Goal: Use online tool/utility: Utilize a website feature to perform a specific function

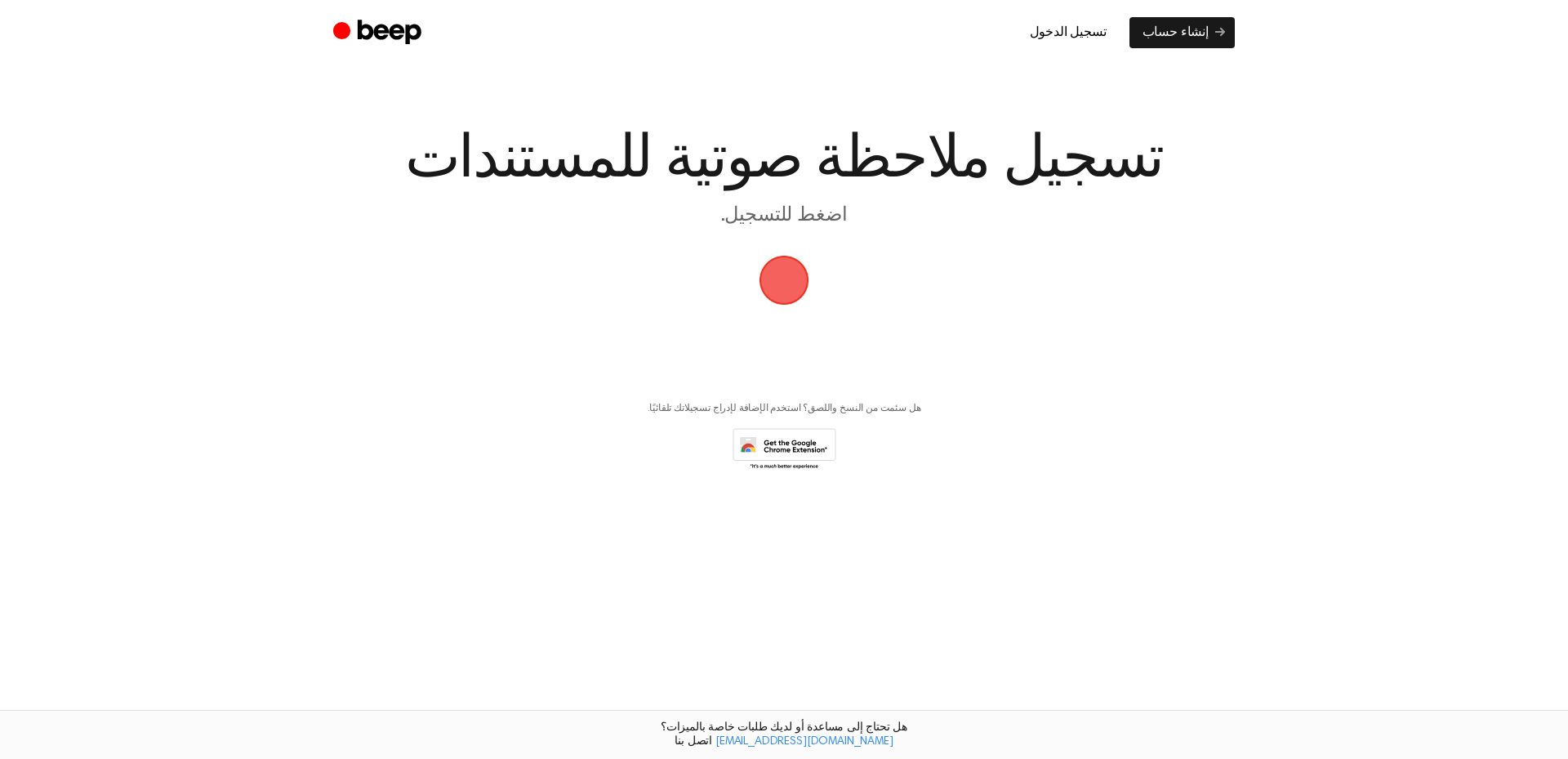
click at [775, 297] on span "button" at bounding box center [784, 281] width 53 height 53
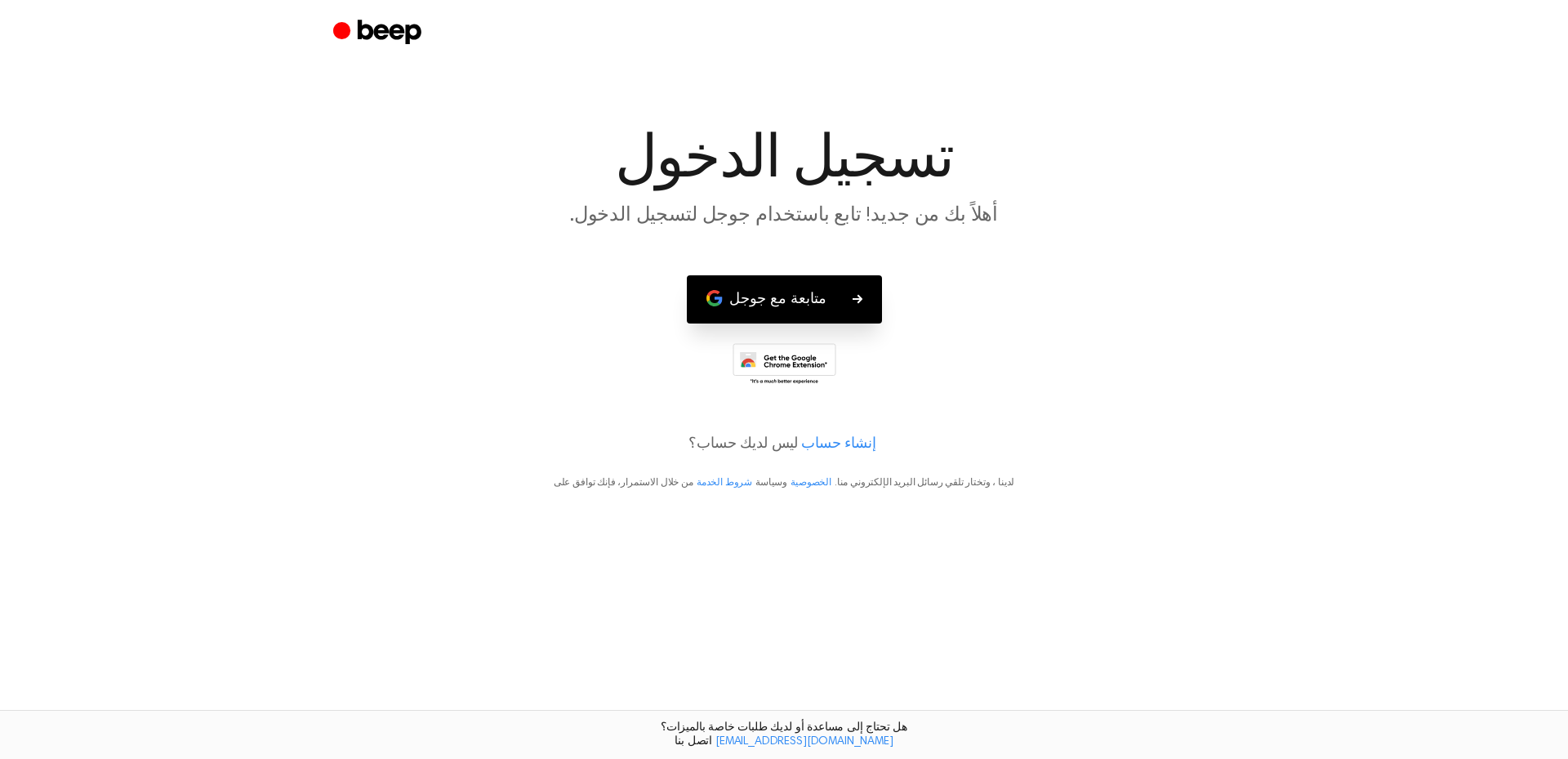
click at [770, 302] on font "متابعة مع جوجل" at bounding box center [777, 299] width 97 height 15
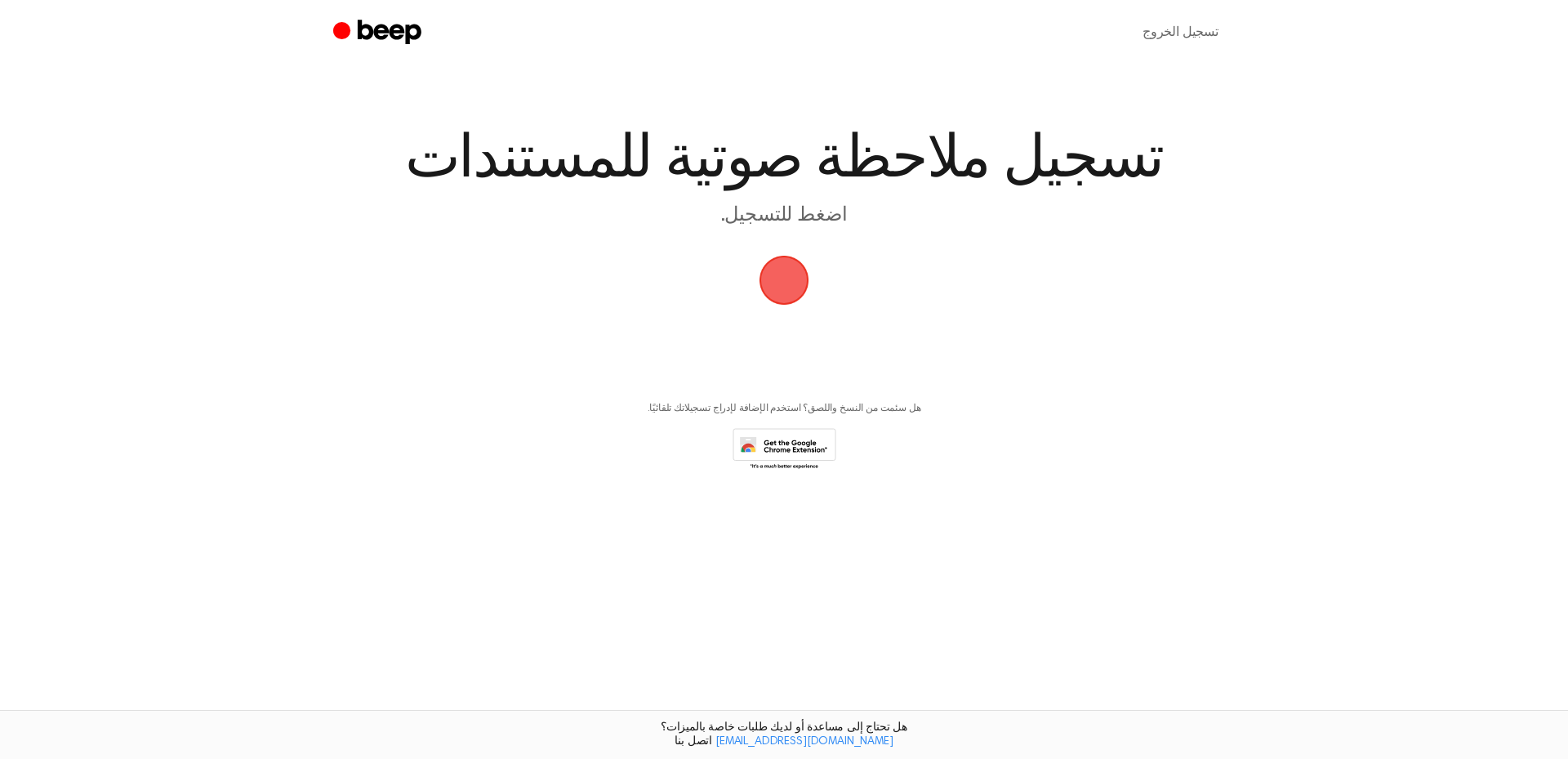
click at [774, 286] on span "button" at bounding box center [784, 280] width 55 height 55
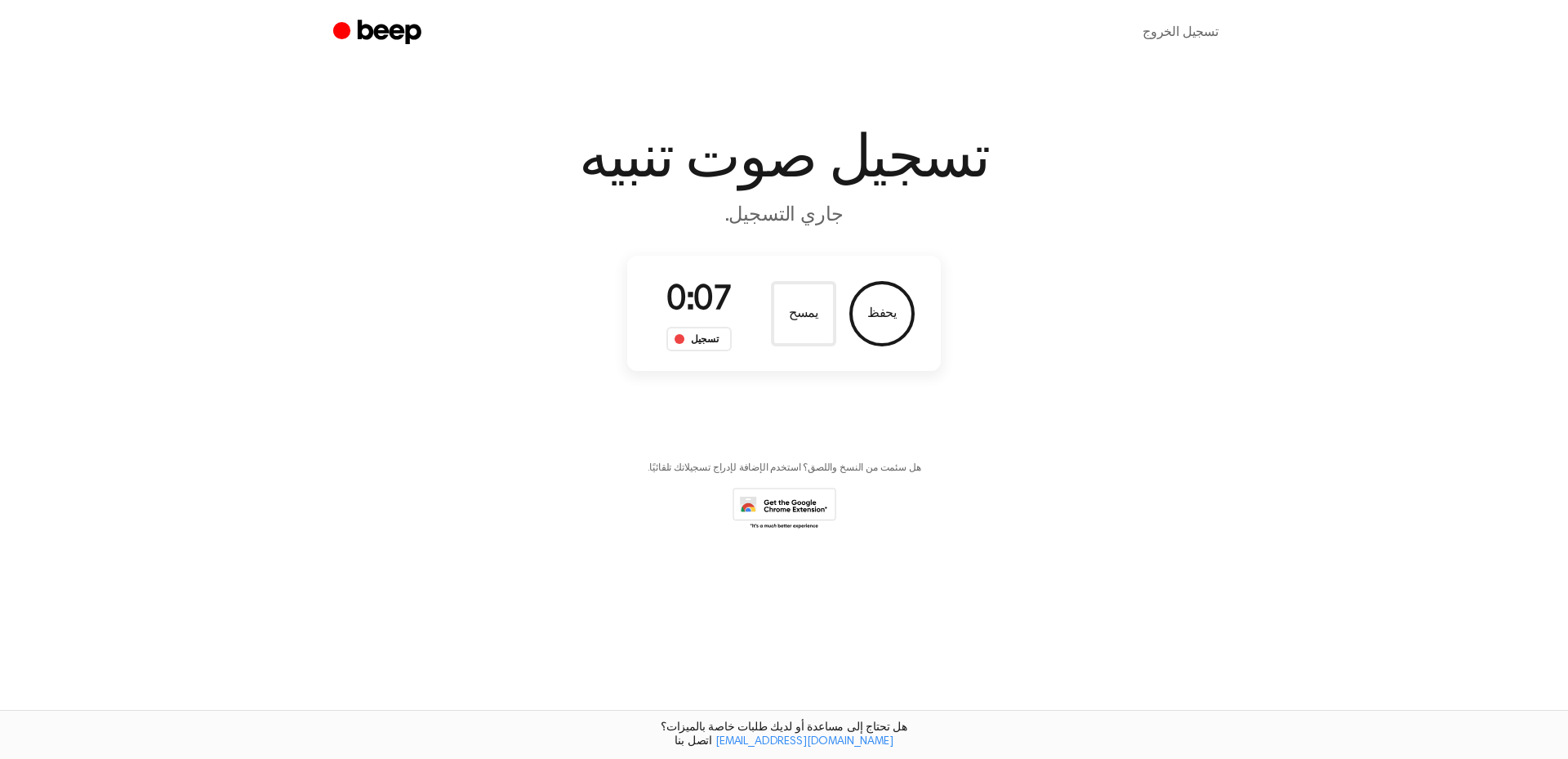
click at [683, 340] on span at bounding box center [679, 338] width 10 height 10
click at [894, 322] on button "يحفظ" at bounding box center [881, 314] width 65 height 65
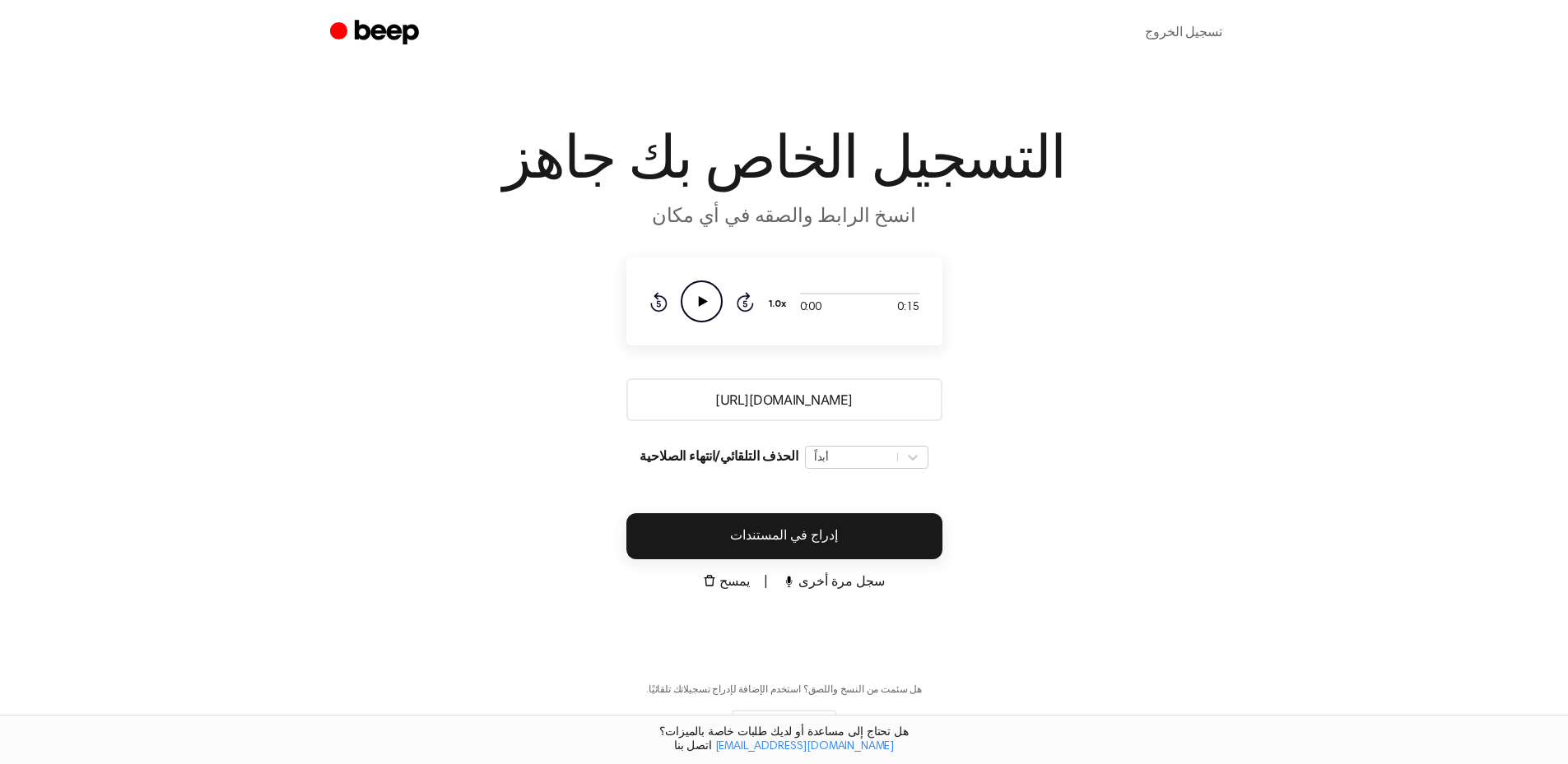
click at [703, 305] on icon "Play Audio" at bounding box center [701, 301] width 42 height 42
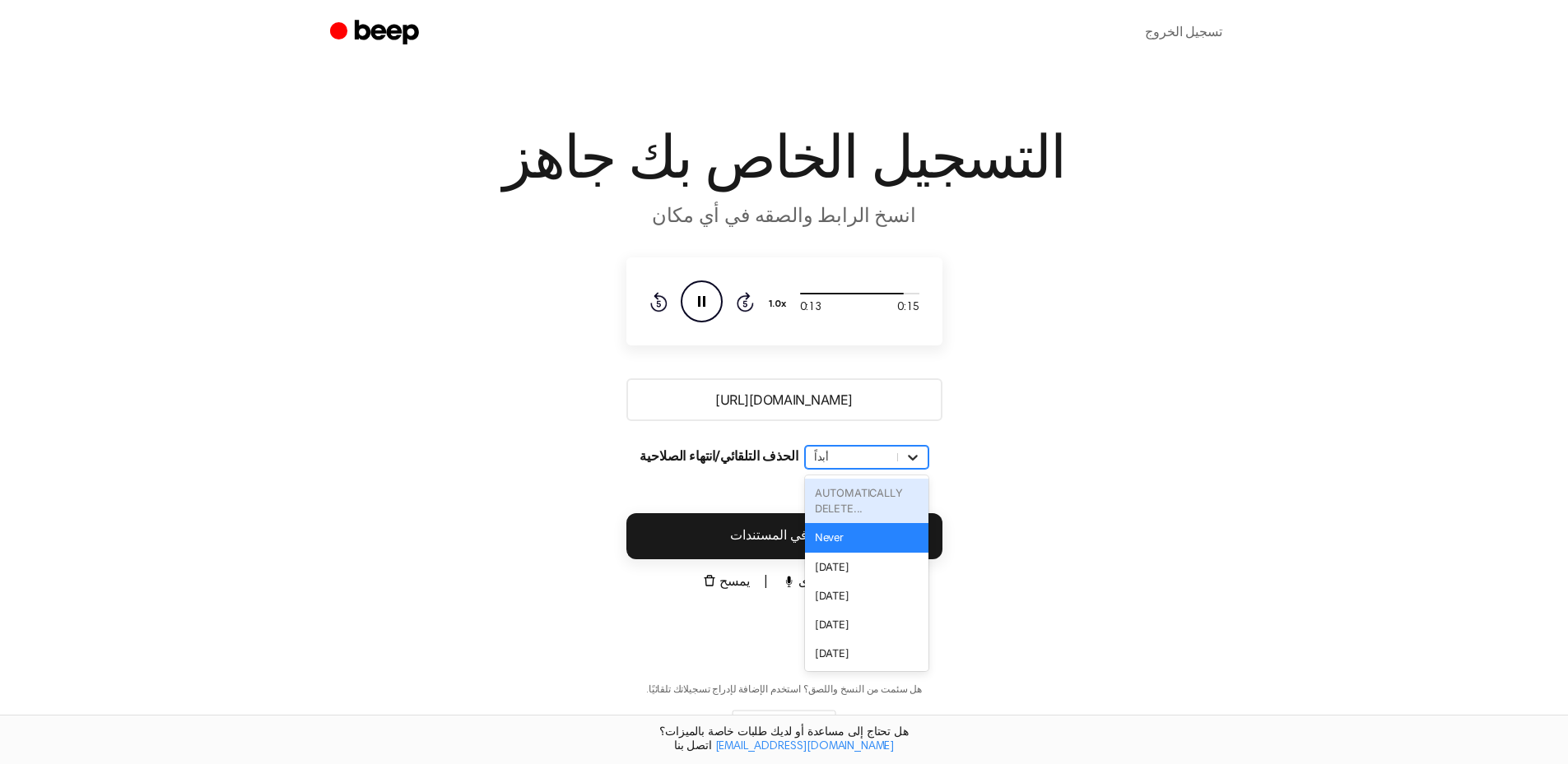
click at [905, 453] on icon at bounding box center [913, 458] width 17 height 17
click at [1057, 392] on main "التسجيل الخاص بك جاهز انسخ الرابط والصقه في أي مكان 0:15 0:15 لا يدعم متصفحك عن…" at bounding box center [784, 400] width 1568 height 801
